Goal: Navigation & Orientation: Understand site structure

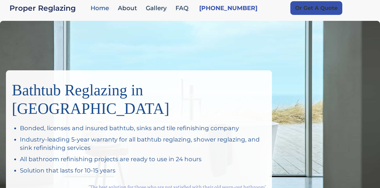
click at [154, 8] on link "Gallery" at bounding box center [158, 8] width 30 height 13
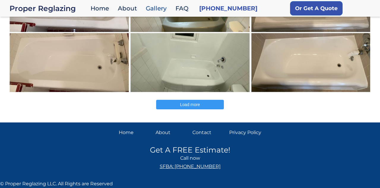
scroll to position [189, 0]
click at [182, 103] on span "Load more" at bounding box center [190, 104] width 20 height 5
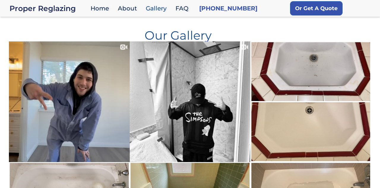
scroll to position [0, 0]
click at [185, 11] on link "FAQ" at bounding box center [184, 8] width 22 height 13
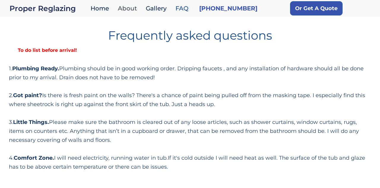
click at [130, 9] on link "About" at bounding box center [129, 8] width 28 height 13
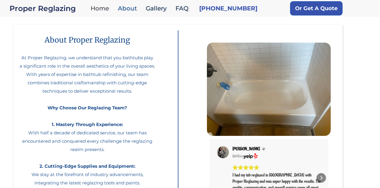
click at [100, 9] on link "Home" at bounding box center [101, 8] width 27 height 13
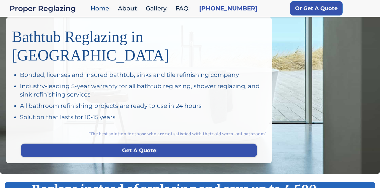
scroll to position [40, 0]
